Goal: Task Accomplishment & Management: Manage account settings

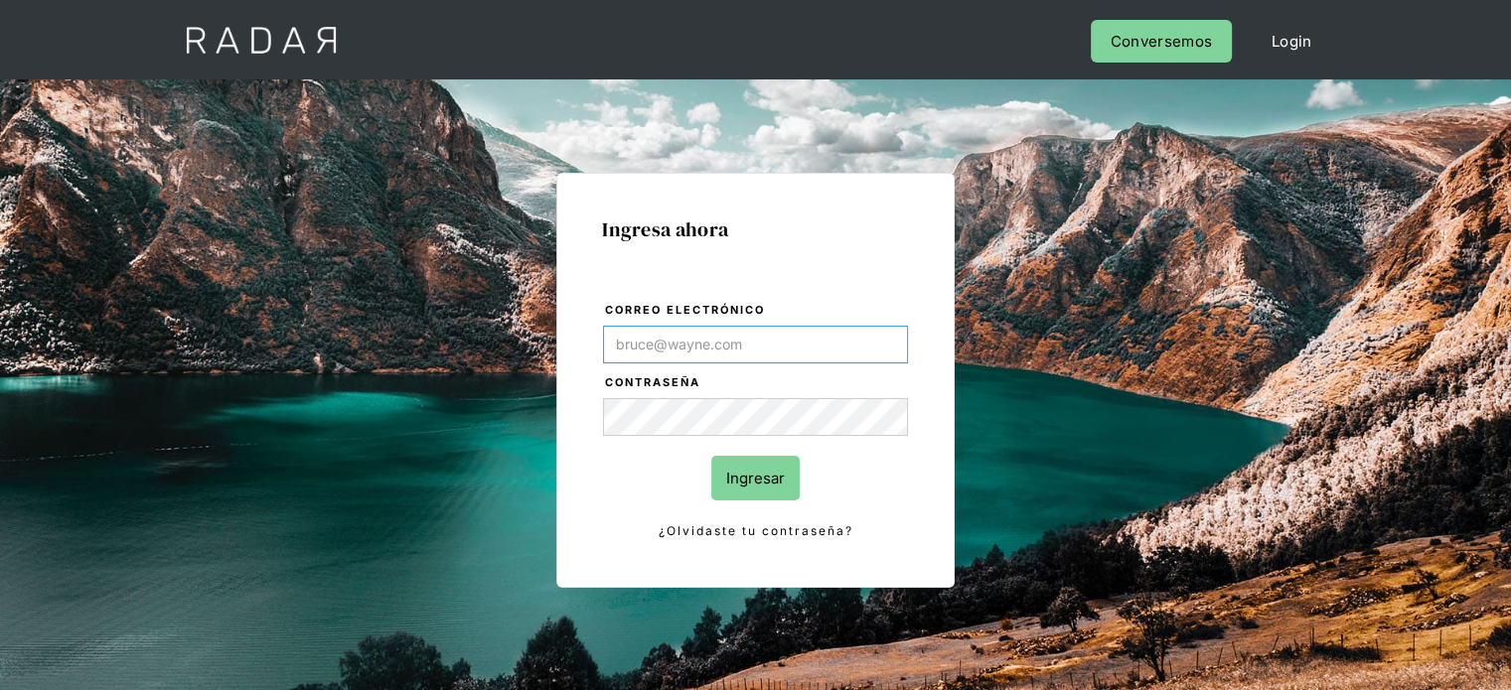
type input "wara.loayza@remitee.com"
click at [747, 476] on input "Ingresar" at bounding box center [755, 478] width 88 height 45
